Goal: Task Accomplishment & Management: Manage account settings

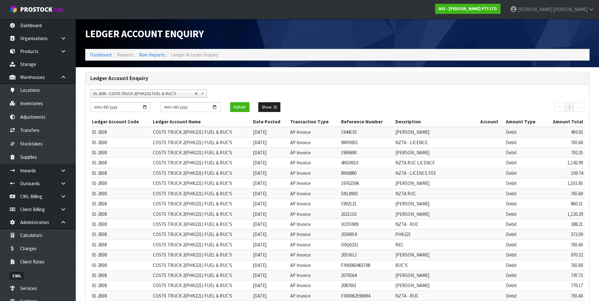
scroll to position [86, 0]
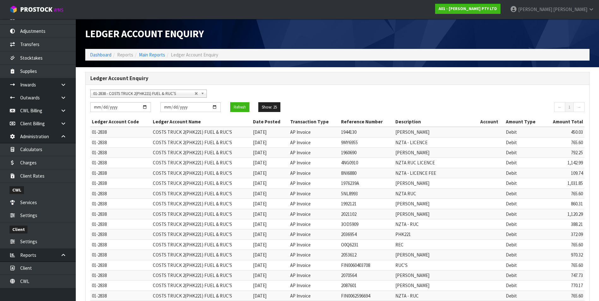
click at [130, 95] on span "01-2838 - COSTS TRUCK 2(PHK221) FUEL & RUC'S" at bounding box center [143, 94] width 101 height 8
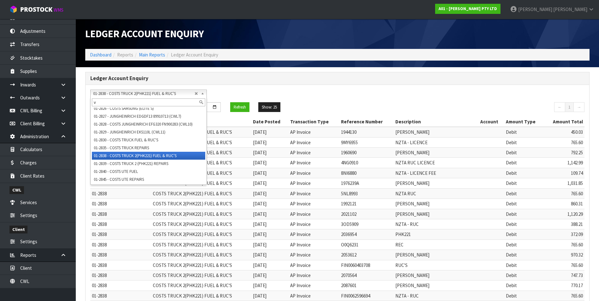
scroll to position [0, 0]
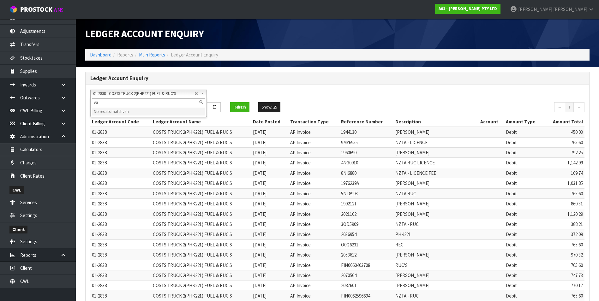
type input "v"
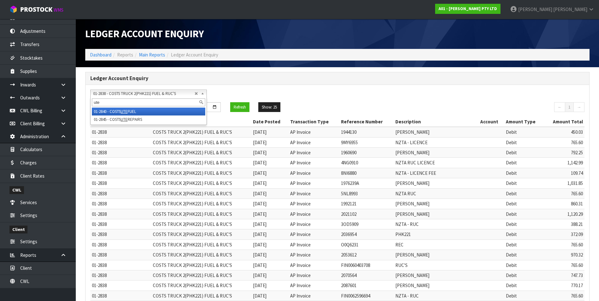
type input "ute"
click at [130, 112] on li "01-2840 - COSTS UTE FUEL" at bounding box center [148, 112] width 113 height 8
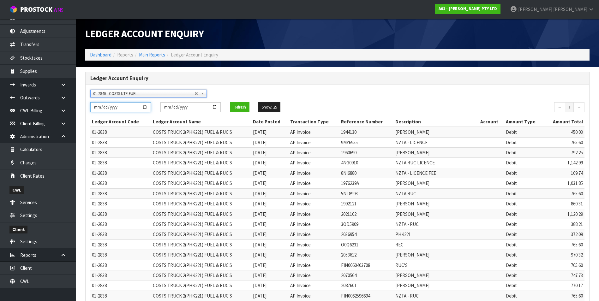
click at [143, 107] on input "2024-04-01" at bounding box center [120, 107] width 61 height 10
type input "2024-04-01"
click at [244, 106] on button "Refresh" at bounding box center [239, 107] width 19 height 10
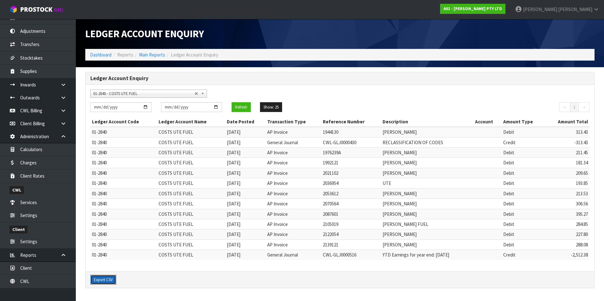
click at [111, 281] on button "Export CSV" at bounding box center [103, 280] width 26 height 10
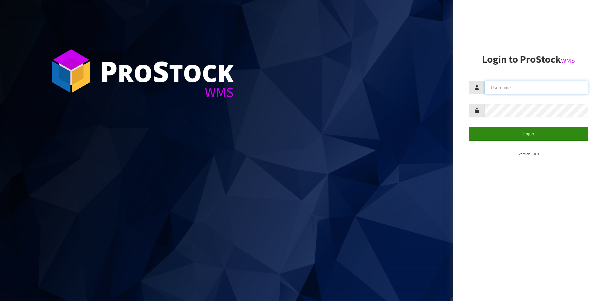
type input "TRACEY@CWL.CO.NZ"
click at [538, 134] on button "Login" at bounding box center [528, 134] width 119 height 14
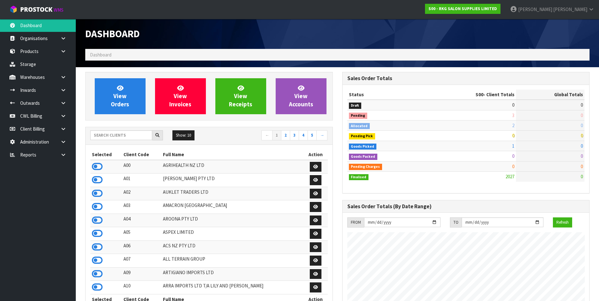
scroll to position [499, 257]
click at [115, 137] on input "text" at bounding box center [121, 136] width 62 height 10
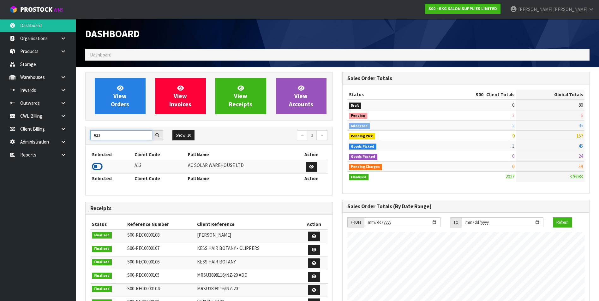
type input "A13"
click at [95, 165] on icon at bounding box center [97, 166] width 11 height 9
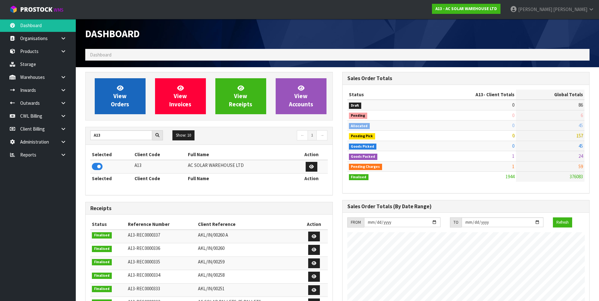
scroll to position [465, 257]
click at [95, 167] on icon at bounding box center [97, 166] width 11 height 9
click at [121, 102] on span "View Orders" at bounding box center [120, 96] width 18 height 24
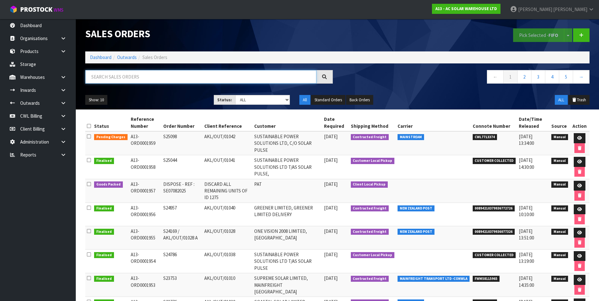
click at [112, 78] on input "text" at bounding box center [200, 77] width 231 height 14
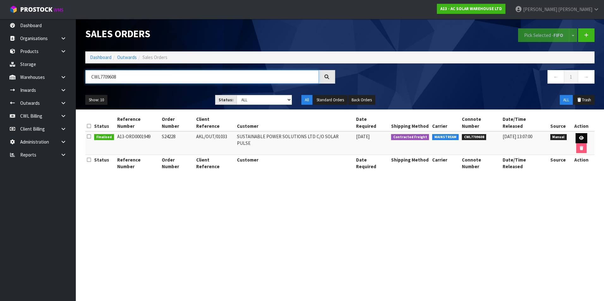
type input "CWL7709608"
click at [579, 136] on icon at bounding box center [581, 138] width 5 height 4
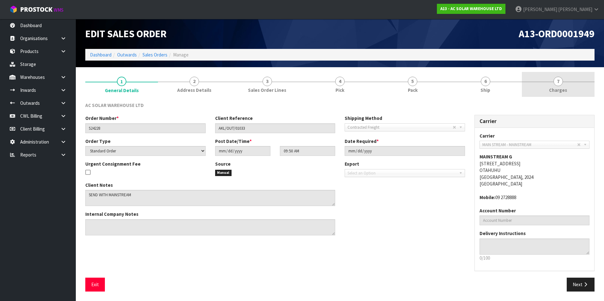
click at [558, 84] on span "7" at bounding box center [558, 81] width 9 height 9
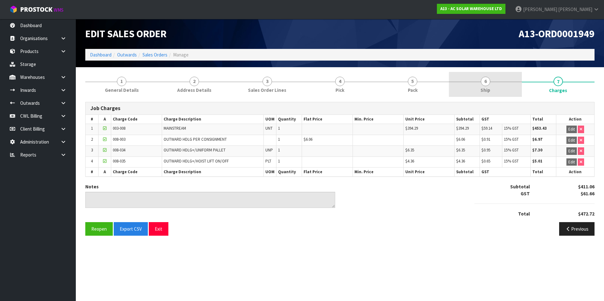
click at [488, 82] on span "6" at bounding box center [485, 81] width 9 height 9
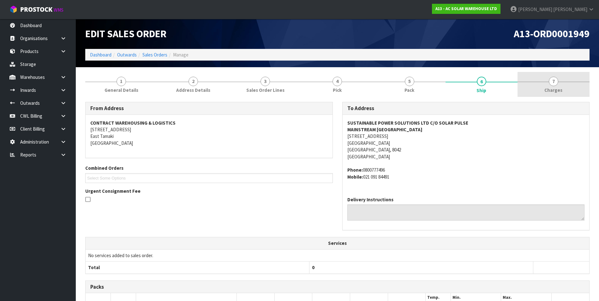
click at [557, 85] on span "7" at bounding box center [553, 81] width 9 height 9
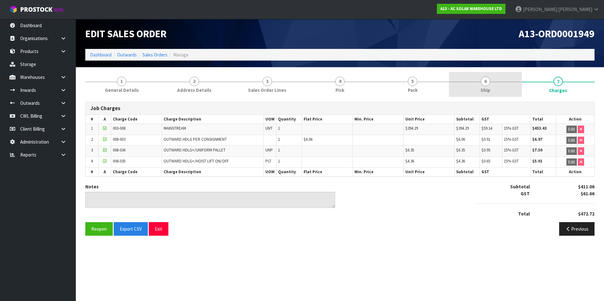
click at [487, 84] on span "6" at bounding box center [485, 81] width 9 height 9
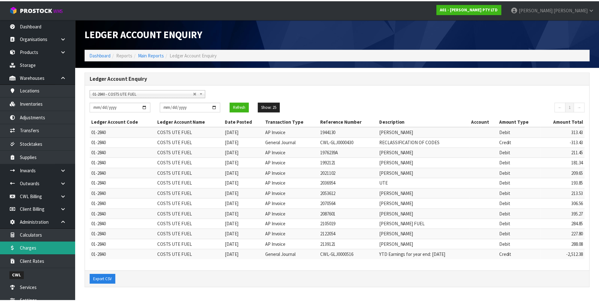
scroll to position [86, 0]
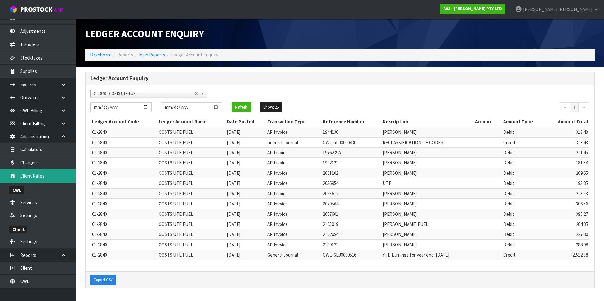
click at [40, 176] on link "Client Rates" at bounding box center [38, 176] width 76 height 13
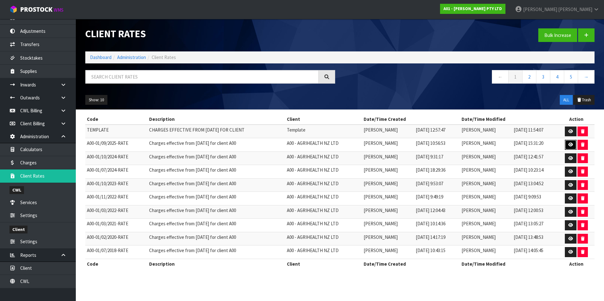
click at [570, 143] on icon at bounding box center [571, 145] width 5 height 4
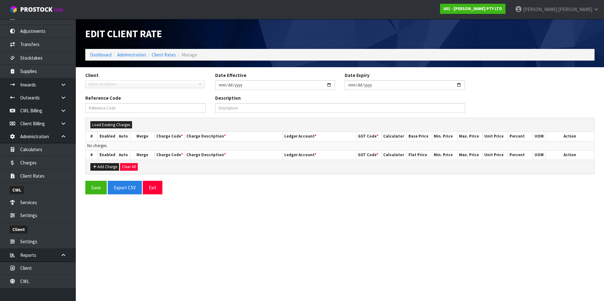
type input "[DATE]"
type input "A00-01/09/2025-RATE"
type input "Charges effective from [DATE] for client A00"
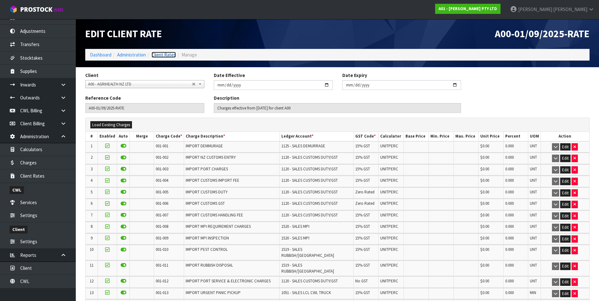
click at [170, 57] on link "Client Rates" at bounding box center [164, 55] width 24 height 6
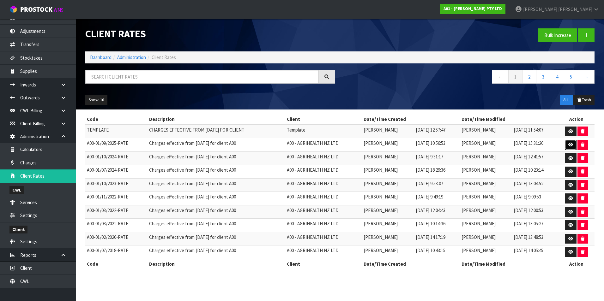
click at [571, 144] on icon at bounding box center [571, 145] width 5 height 4
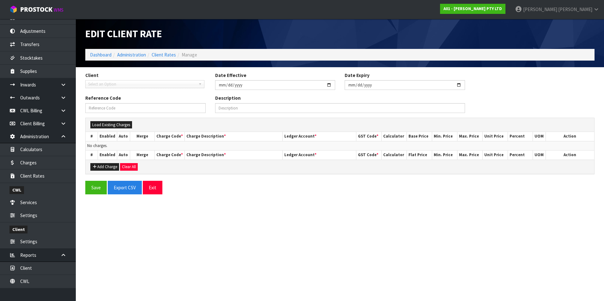
type input "[DATE]"
type input "A00-01/09/2025-RATE"
type input "Charges effective from [DATE] for client A00"
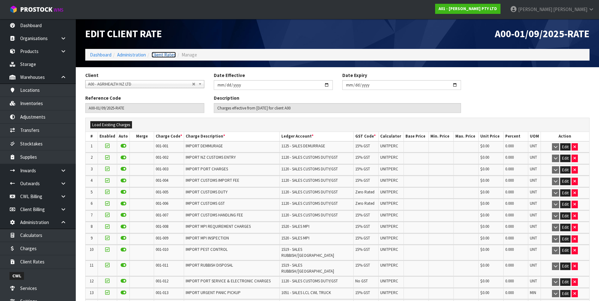
drag, startPoint x: 0, startPoint y: 0, endPoint x: 169, endPoint y: 56, distance: 178.1
click at [169, 56] on link "Client Rates" at bounding box center [164, 55] width 24 height 6
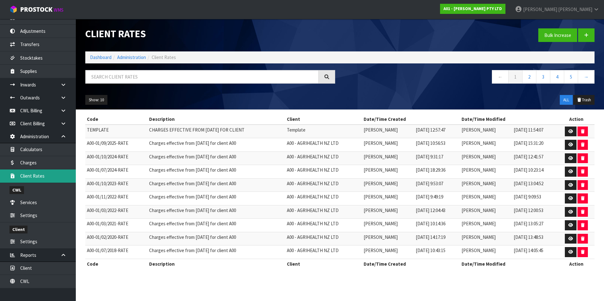
click at [46, 177] on link "Client Rates" at bounding box center [38, 176] width 76 height 13
click at [148, 72] on input "text" at bounding box center [202, 77] width 234 height 14
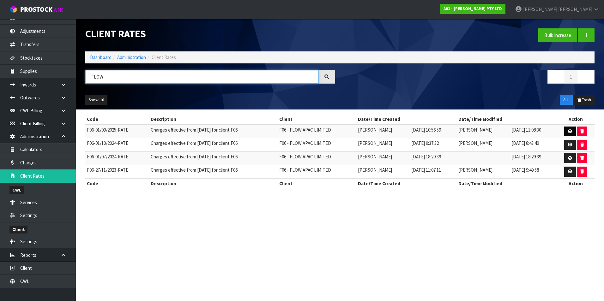
type input "FLOW"
click at [571, 131] on icon at bounding box center [570, 132] width 5 height 4
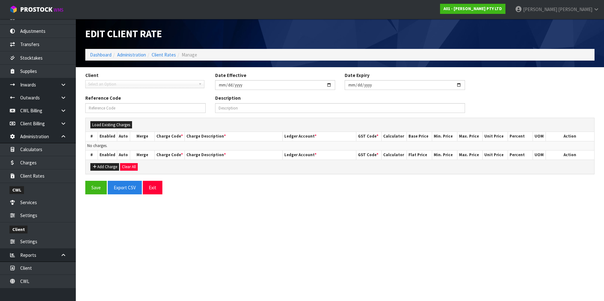
type input "2025-09-01"
type input "F06-01/09/2025-RATE"
type input "Charges effective from 01/09/2025 for client F06"
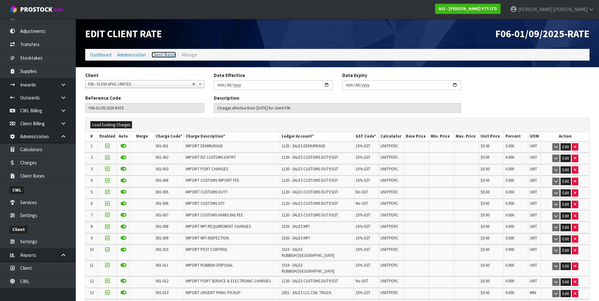
click at [169, 56] on link "Client Rates" at bounding box center [164, 55] width 24 height 6
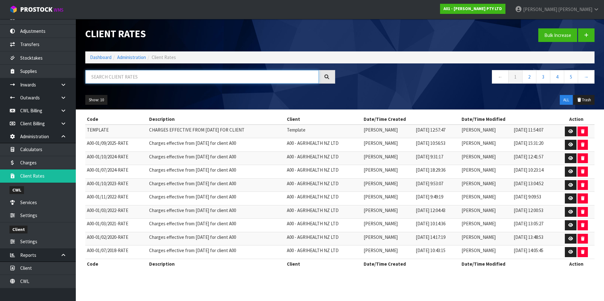
click at [113, 80] on input "text" at bounding box center [202, 77] width 234 height 14
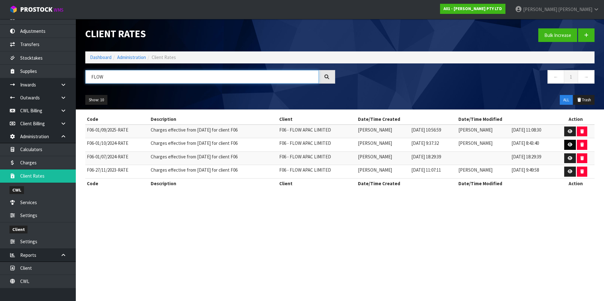
type input "FLOW"
click at [569, 144] on icon at bounding box center [570, 145] width 5 height 4
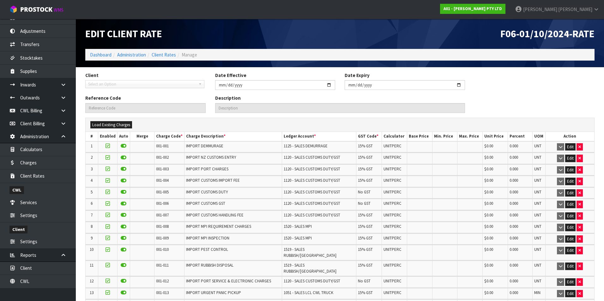
type input "2024-10-01"
type input "F06-01/10/2024-RATE"
type input "Charges effective from 01/10/2024 for client F06"
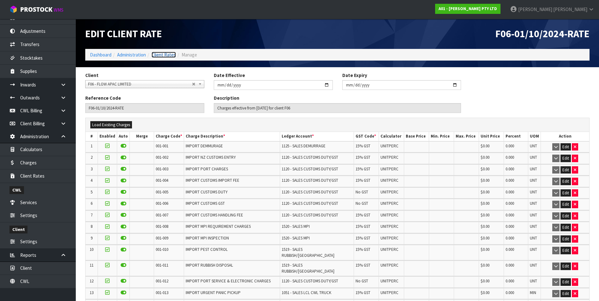
click at [167, 56] on link "Client Rates" at bounding box center [164, 55] width 24 height 6
